Goal: Information Seeking & Learning: Understand process/instructions

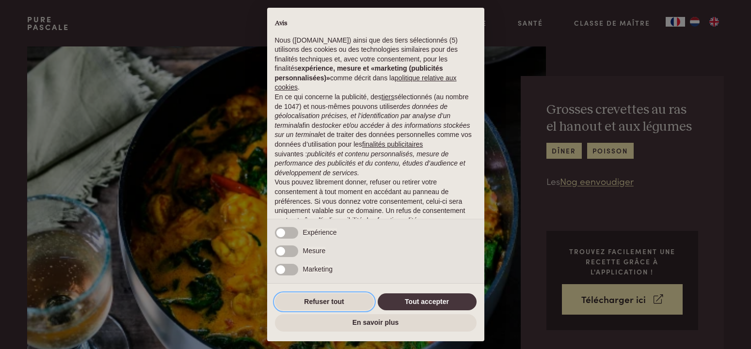
click at [338, 305] on button "Refuser tout" at bounding box center [324, 302] width 99 height 17
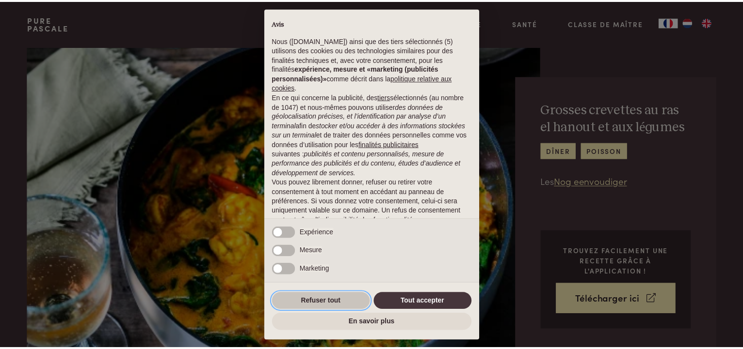
scroll to position [49, 0]
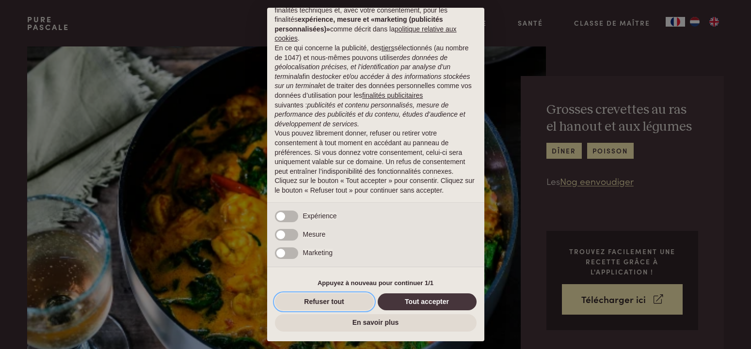
click at [338, 305] on button "Refuser tout" at bounding box center [324, 302] width 99 height 17
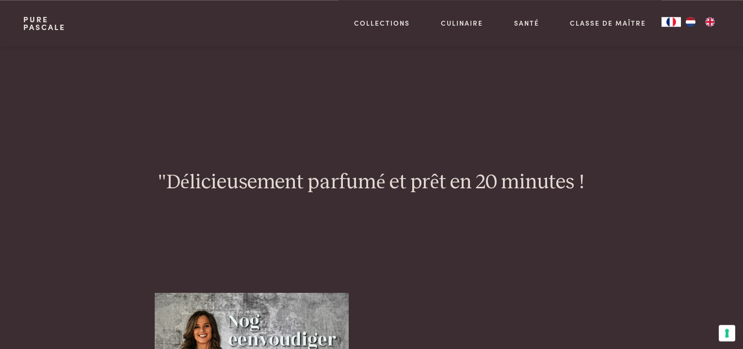
scroll to position [0, 0]
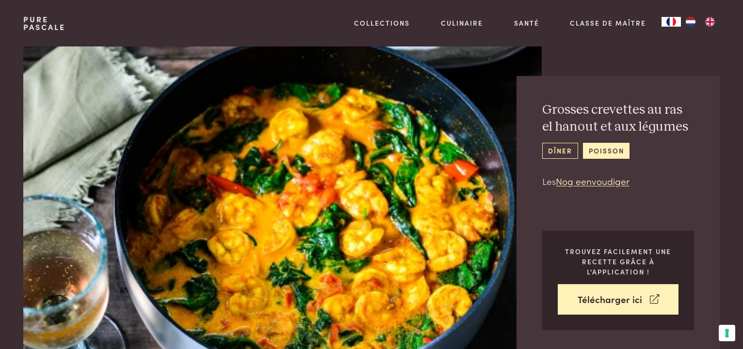
click at [556, 153] on link "dîner" at bounding box center [559, 151] width 35 height 16
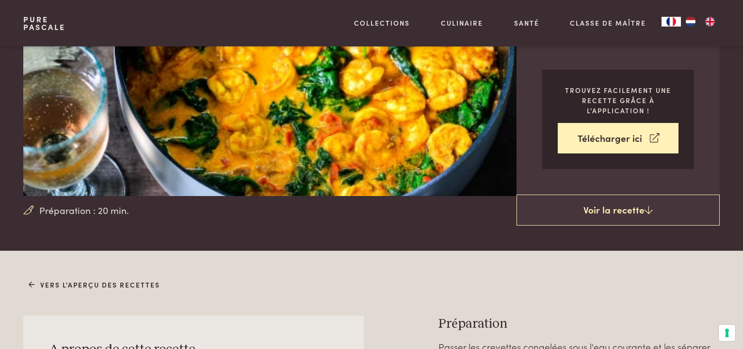
scroll to position [153, 0]
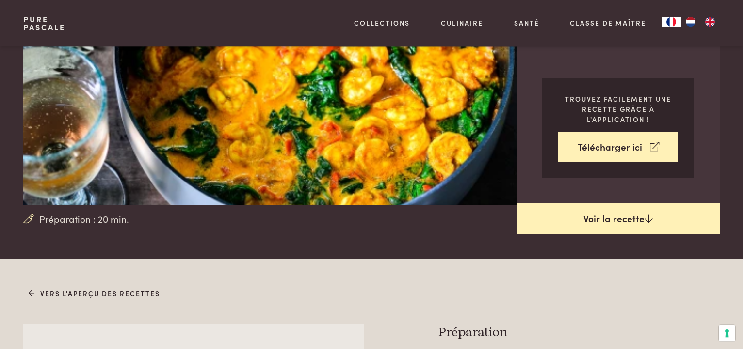
click at [622, 219] on link "Voir la recette" at bounding box center [617, 219] width 203 height 31
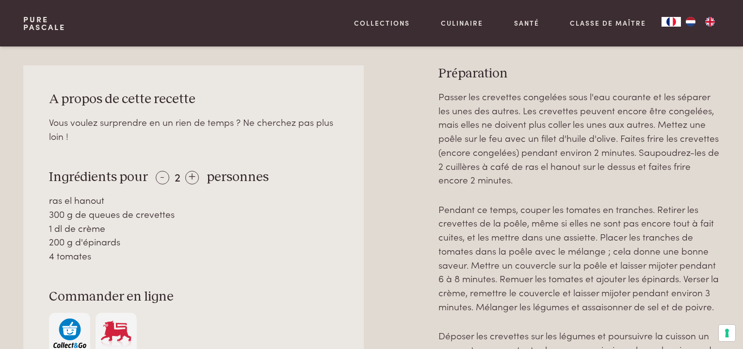
scroll to position [412, 0]
